Goal: Task Accomplishment & Management: Manage account settings

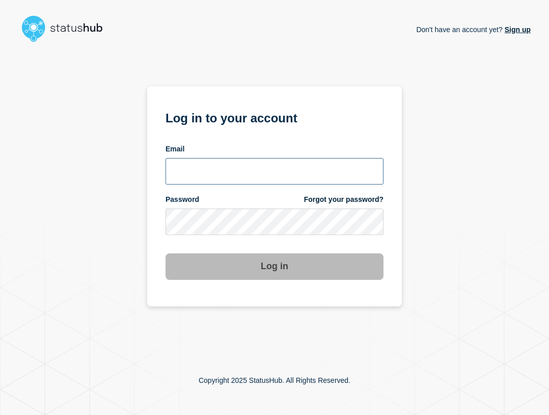
type input "ben.velasco@conexon.us"
click at [291, 173] on input "ben.velasco@conexon.us" at bounding box center [275, 171] width 218 height 26
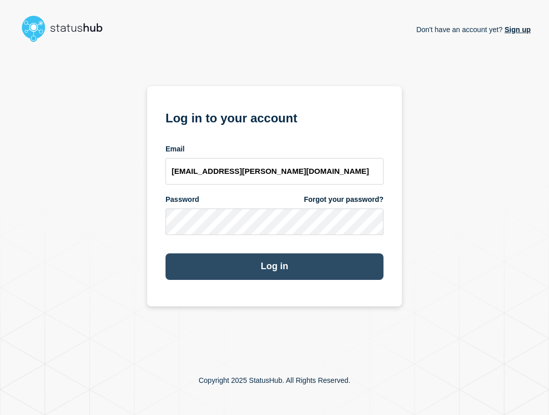
click at [306, 264] on button "Log in" at bounding box center [275, 266] width 218 height 26
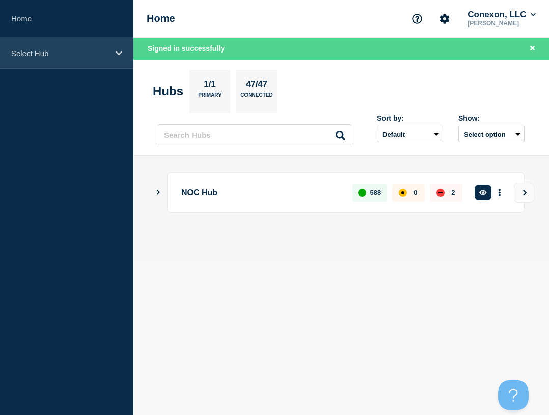
click at [74, 41] on div "Select Hub" at bounding box center [66, 53] width 133 height 31
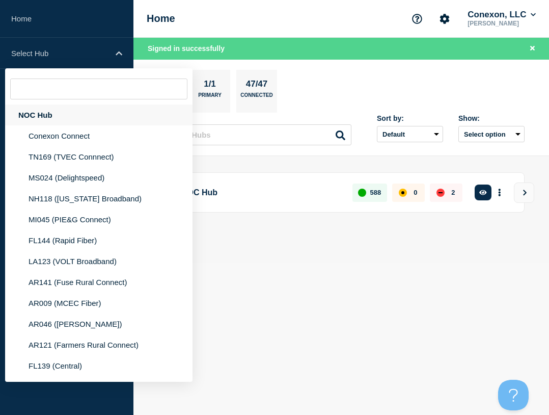
click at [47, 120] on div "NOC Hub" at bounding box center [98, 114] width 187 height 21
